Goal: Complete application form

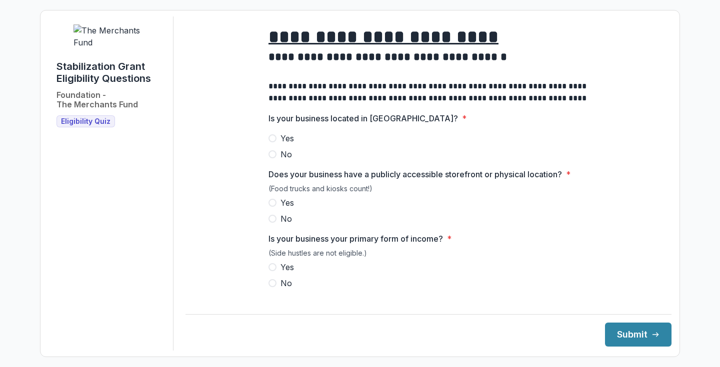
click at [280, 144] on span "Yes" at bounding box center [286, 138] width 13 height 12
click at [280, 225] on span "No" at bounding box center [285, 219] width 11 height 12
click at [281, 273] on span "Yes" at bounding box center [286, 267] width 13 height 12
click at [273, 271] on span at bounding box center [272, 267] width 8 height 8
click at [623, 327] on button "Submit" at bounding box center [638, 335] width 66 height 24
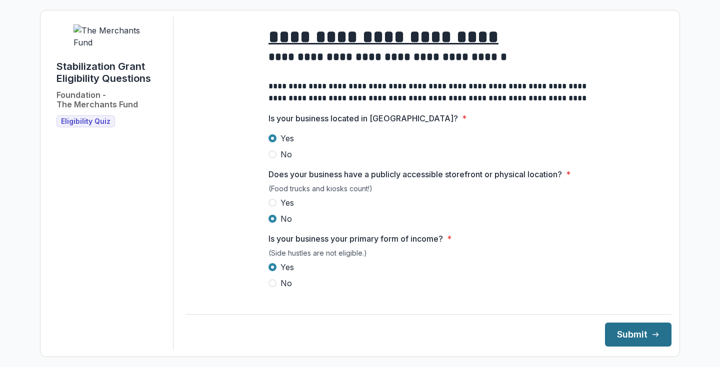
scroll to position [46, 0]
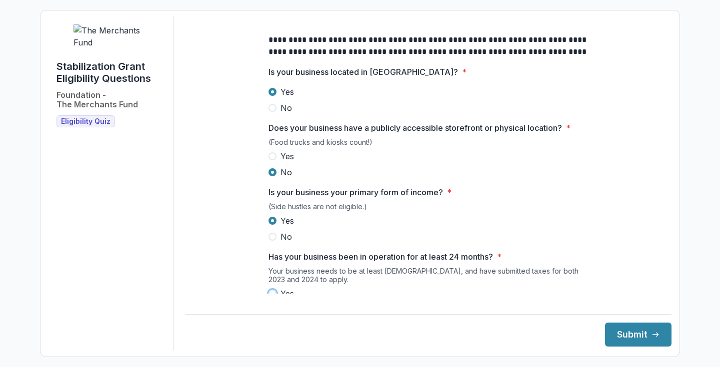
click at [380, 287] on div "Your business needs to be at least [DEMOGRAPHIC_DATA], and have submitted taxes…" at bounding box center [428, 277] width 320 height 21
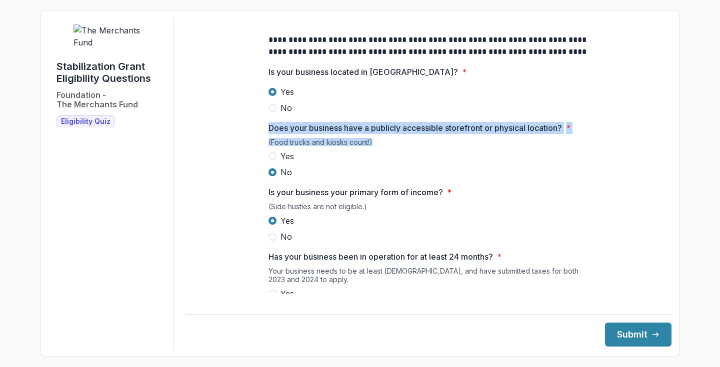
drag, startPoint x: 664, startPoint y: 115, endPoint x: 663, endPoint y: 149, distance: 34.5
click at [663, 149] on div "**********" at bounding box center [428, 183] width 486 height 334
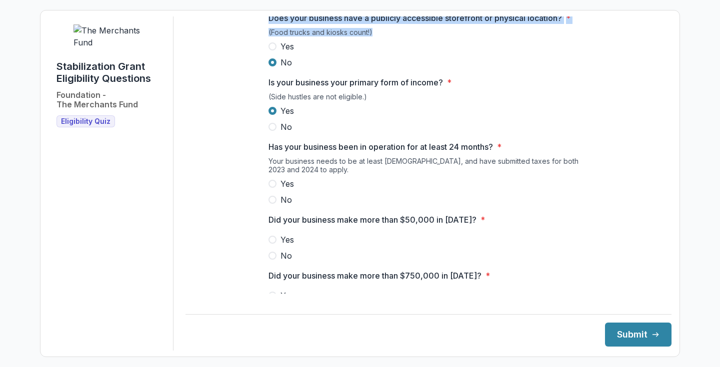
scroll to position [163, 0]
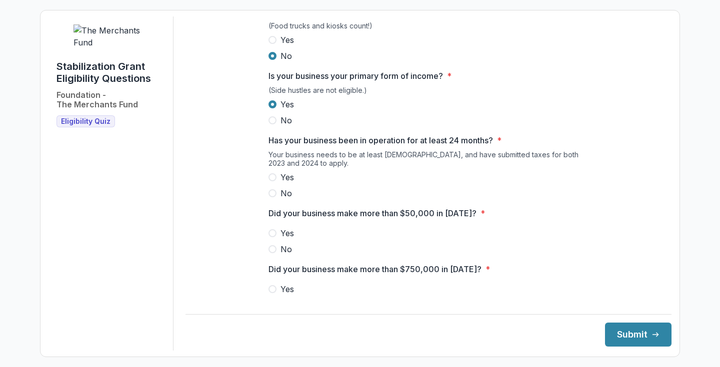
click at [273, 181] on span at bounding box center [272, 177] width 8 height 8
click at [273, 237] on span at bounding box center [272, 233] width 8 height 8
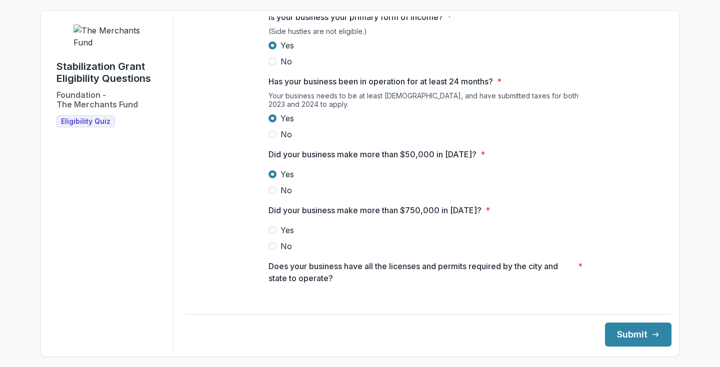
scroll to position [226, 0]
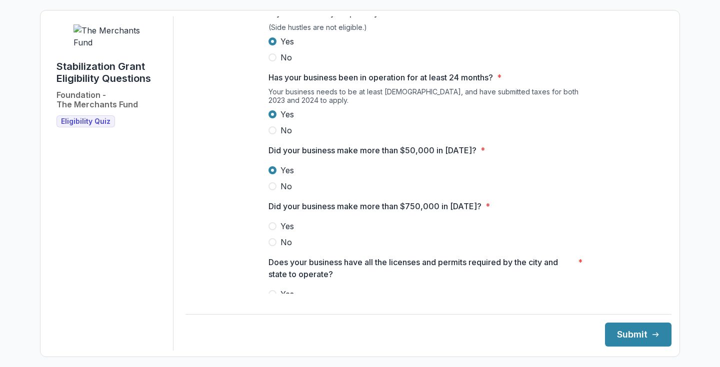
click at [270, 246] on span at bounding box center [272, 242] width 8 height 8
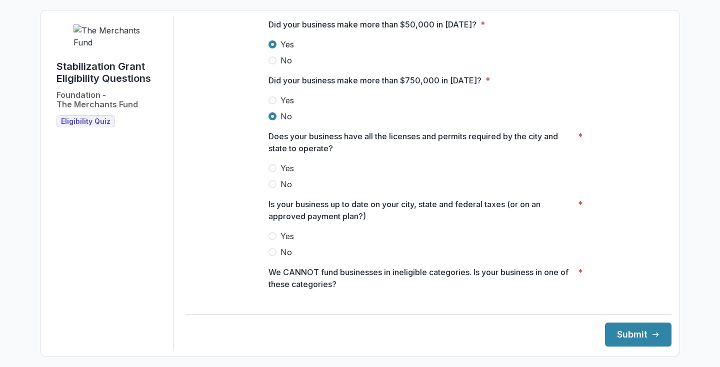
scroll to position [353, 0]
